Goal: Information Seeking & Learning: Learn about a topic

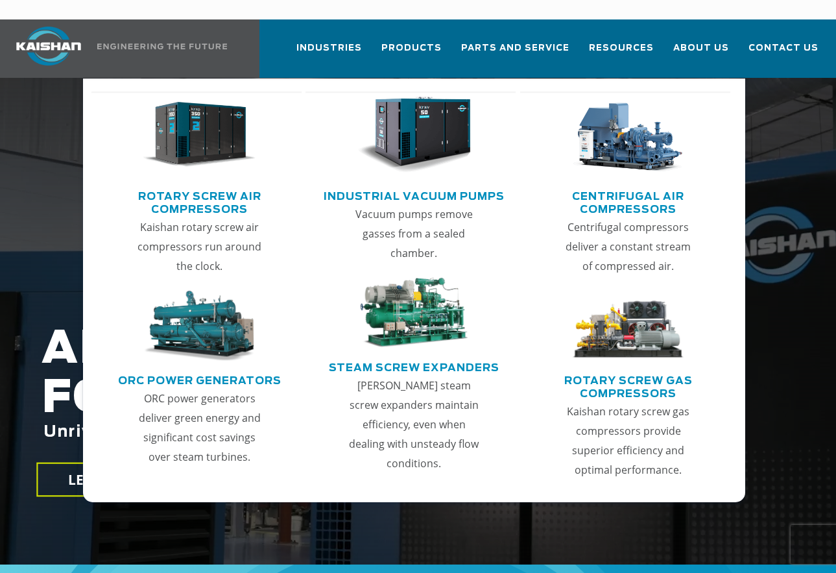
click at [167, 139] on img "Main menu" at bounding box center [199, 135] width 113 height 77
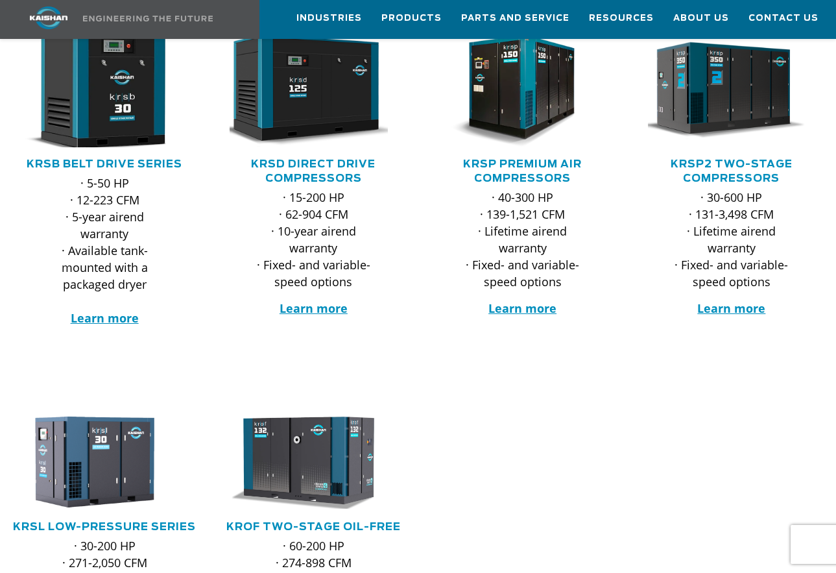
scroll to position [259, 0]
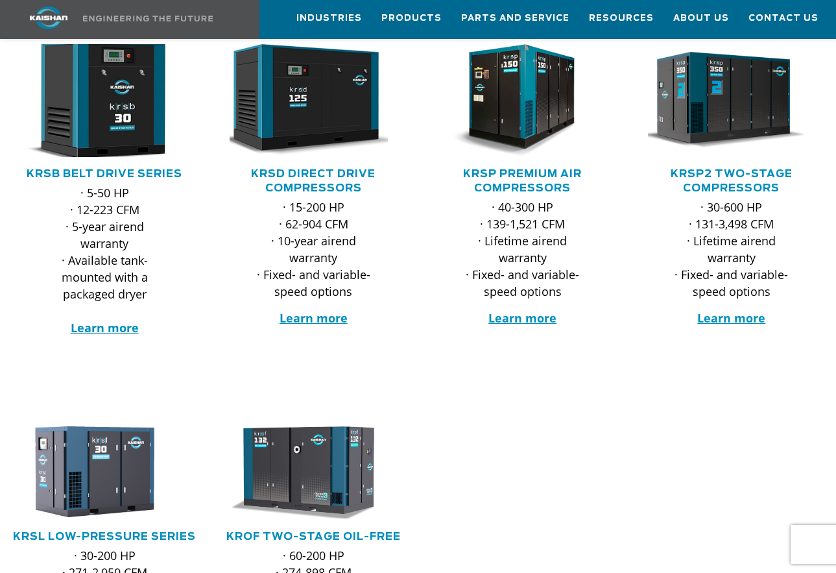
click at [84, 105] on img at bounding box center [95, 100] width 184 height 124
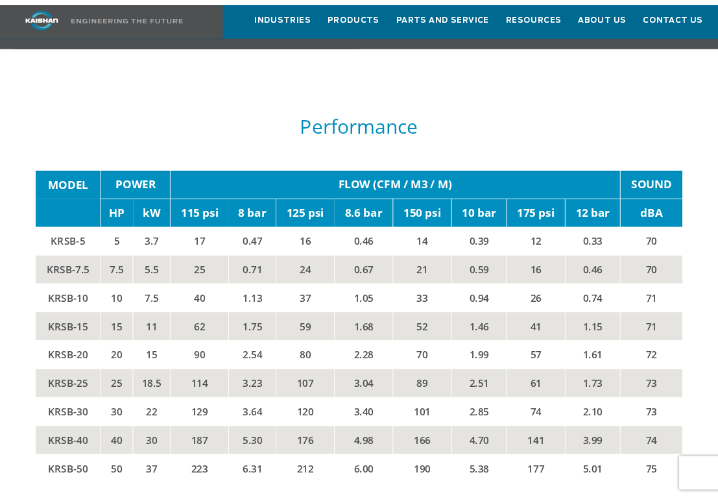
scroll to position [1880, 0]
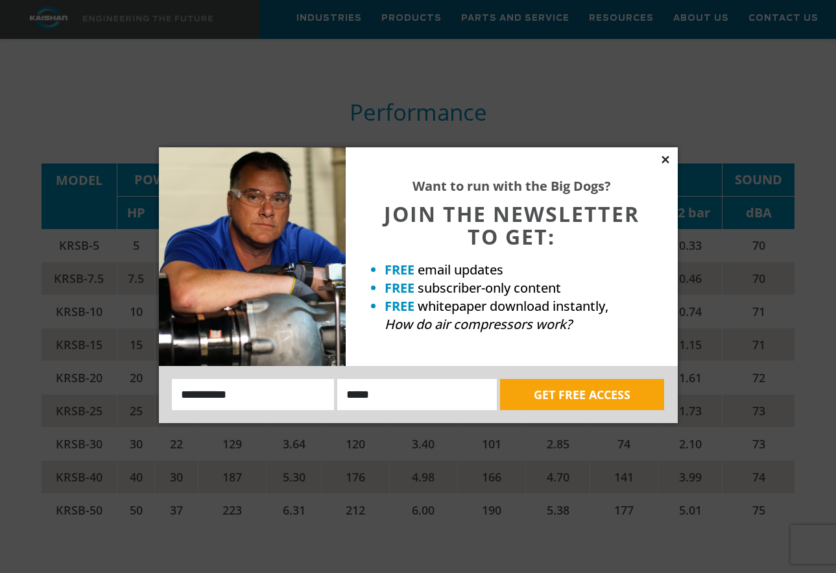
click at [667, 158] on icon at bounding box center [664, 159] width 7 height 7
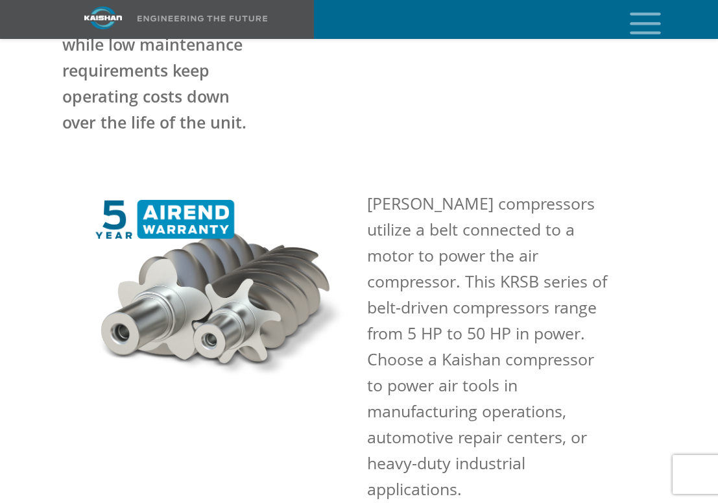
scroll to position [908, 0]
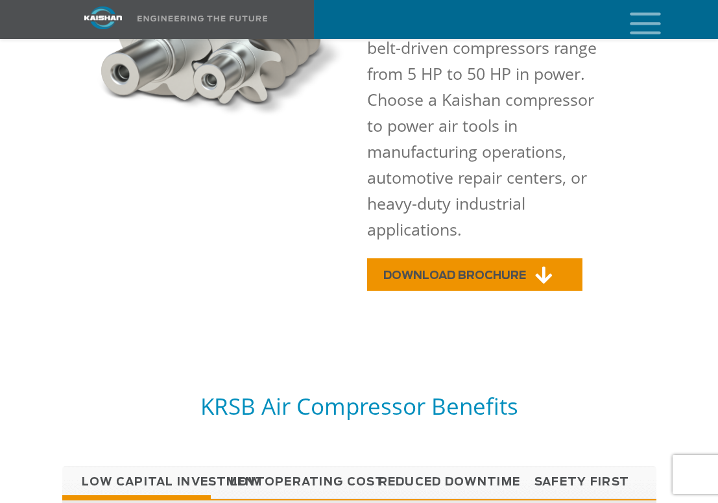
click at [492, 258] on link "DOWNLOAD BROCHURE" at bounding box center [474, 274] width 215 height 32
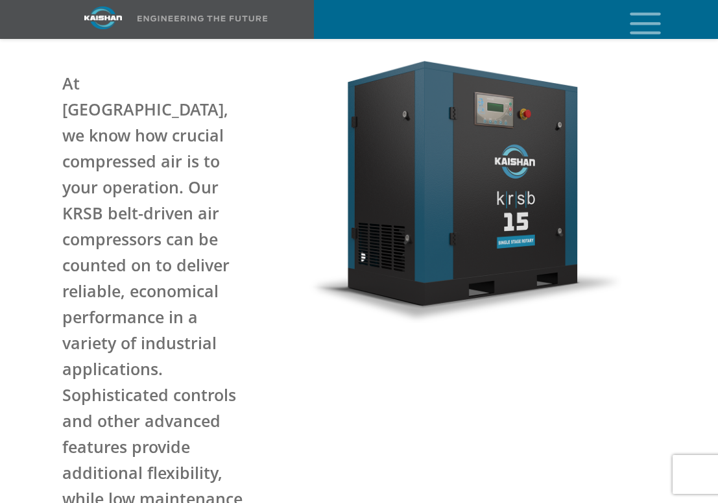
scroll to position [0, 0]
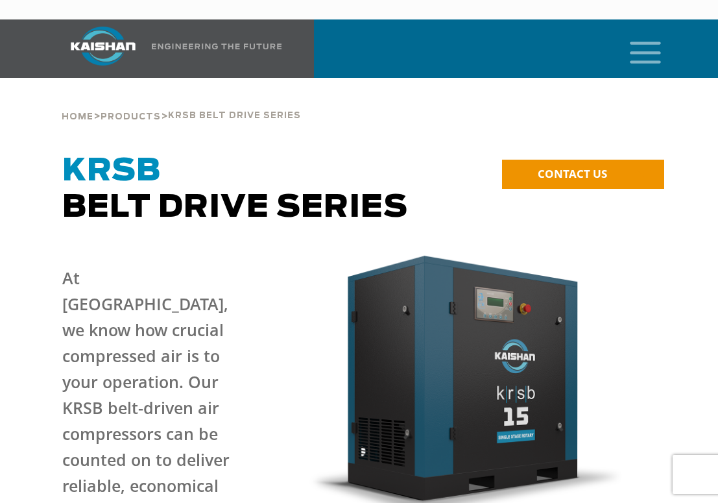
click at [639, 34] on icon "mobile menu" at bounding box center [644, 51] width 41 height 40
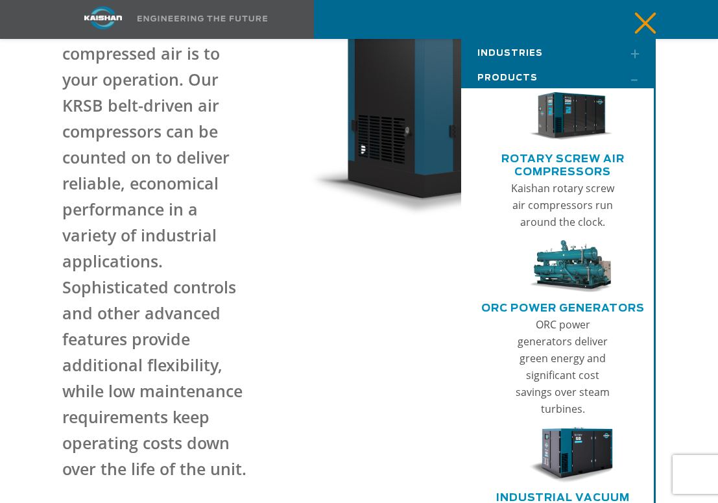
scroll to position [324, 0]
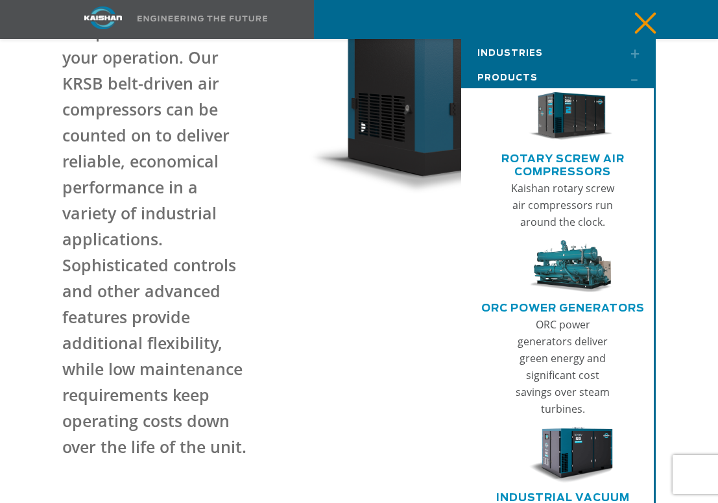
click at [560, 130] on img "Main menu" at bounding box center [570, 116] width 84 height 56
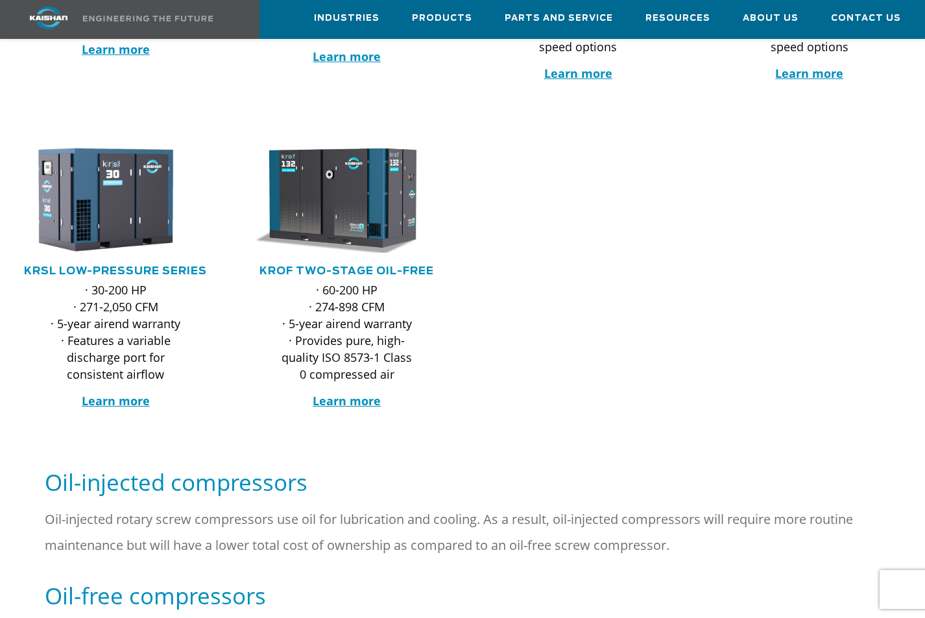
scroll to position [514, 0]
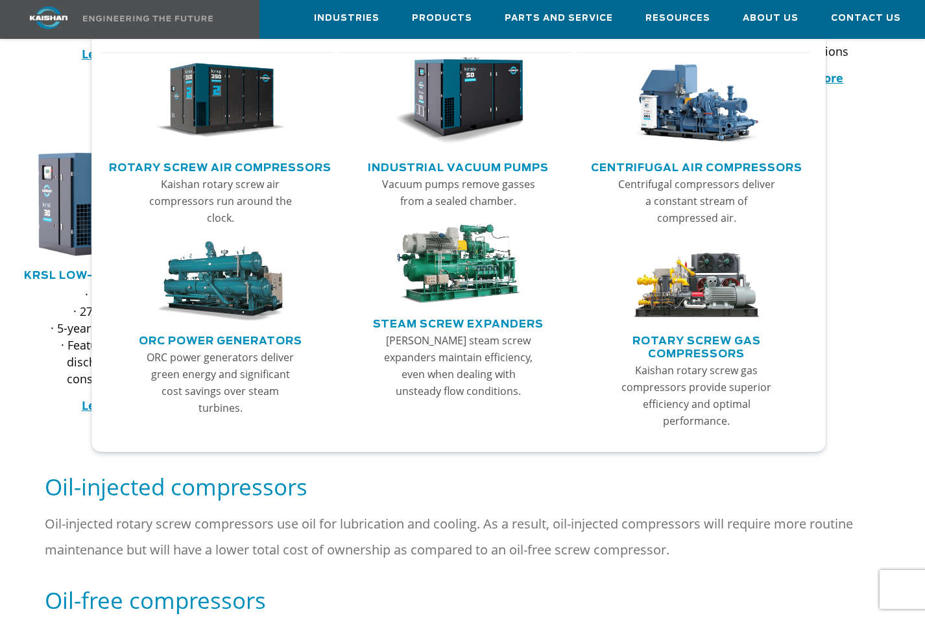
click at [251, 105] on img "Main menu" at bounding box center [221, 101] width 130 height 88
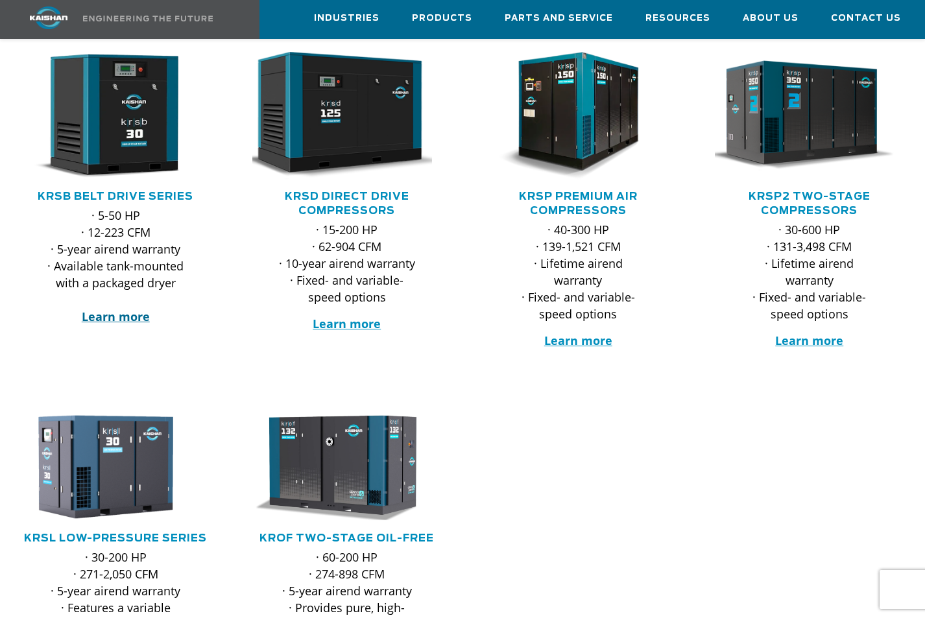
scroll to position [259, 0]
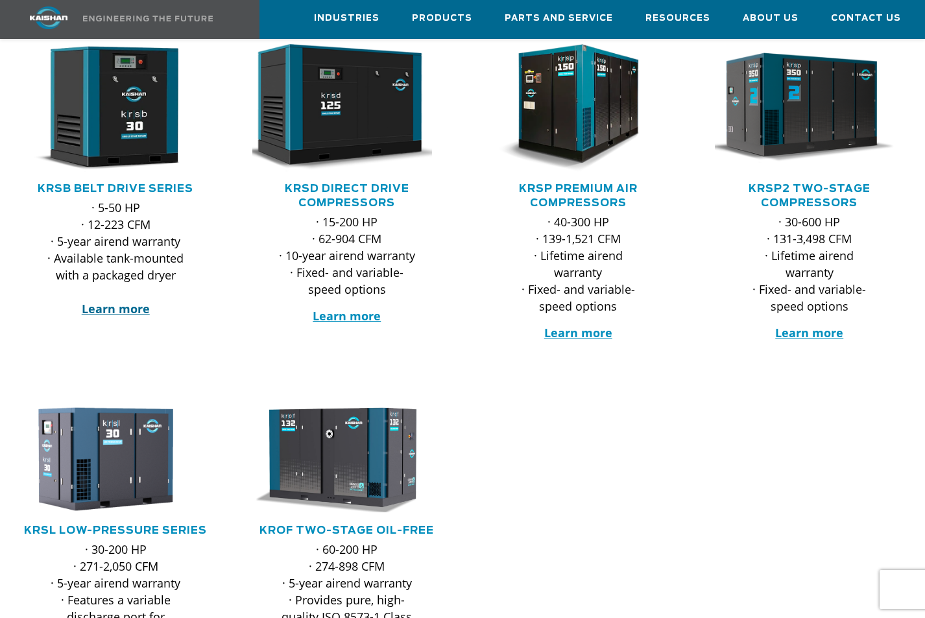
click at [121, 301] on strong "Learn more" at bounding box center [116, 309] width 68 height 16
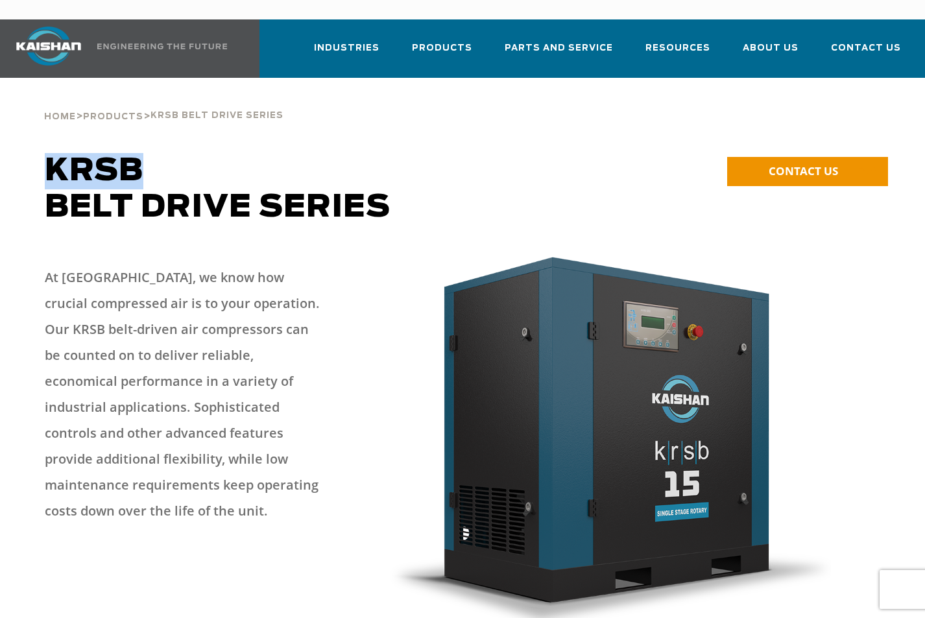
drag, startPoint x: 141, startPoint y: 152, endPoint x: 51, endPoint y: 142, distance: 90.1
click at [51, 156] on span "KRSB" at bounding box center [94, 171] width 99 height 31
drag, startPoint x: 51, startPoint y: 142, endPoint x: 77, endPoint y: 150, distance: 27.3
copy span "KRSB"
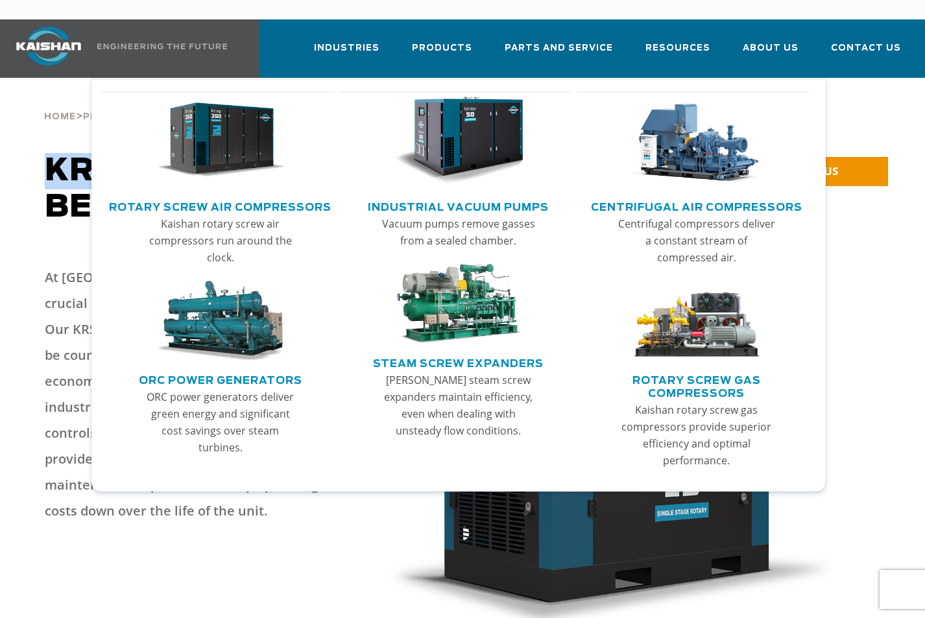
click at [195, 114] on img "Main menu" at bounding box center [221, 141] width 130 height 88
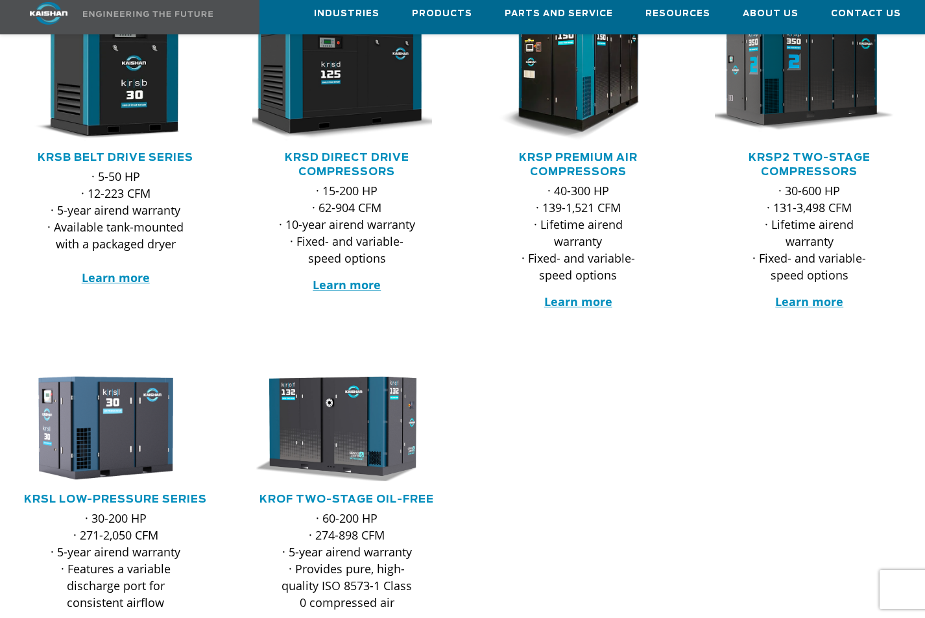
scroll to position [324, 0]
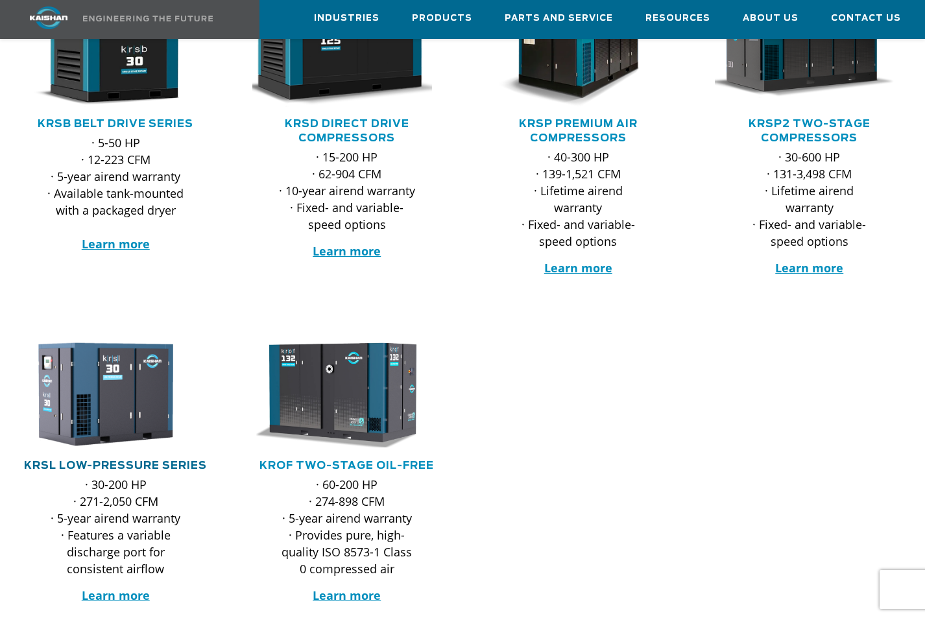
click at [119, 460] on link "KRSL Low-Pressure Series" at bounding box center [115, 465] width 183 height 10
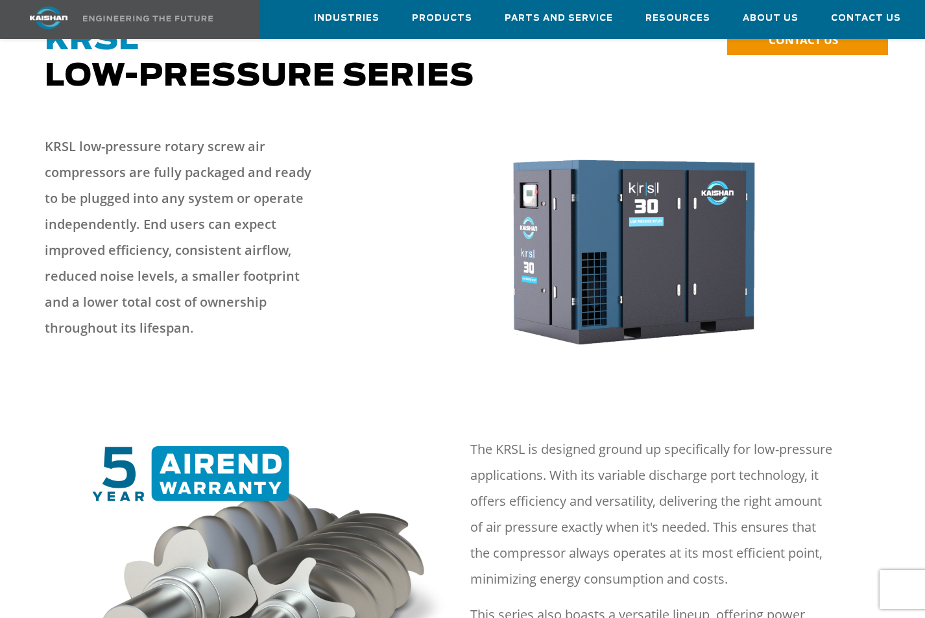
scroll to position [130, 0]
